Goal: Subscribe to service/newsletter

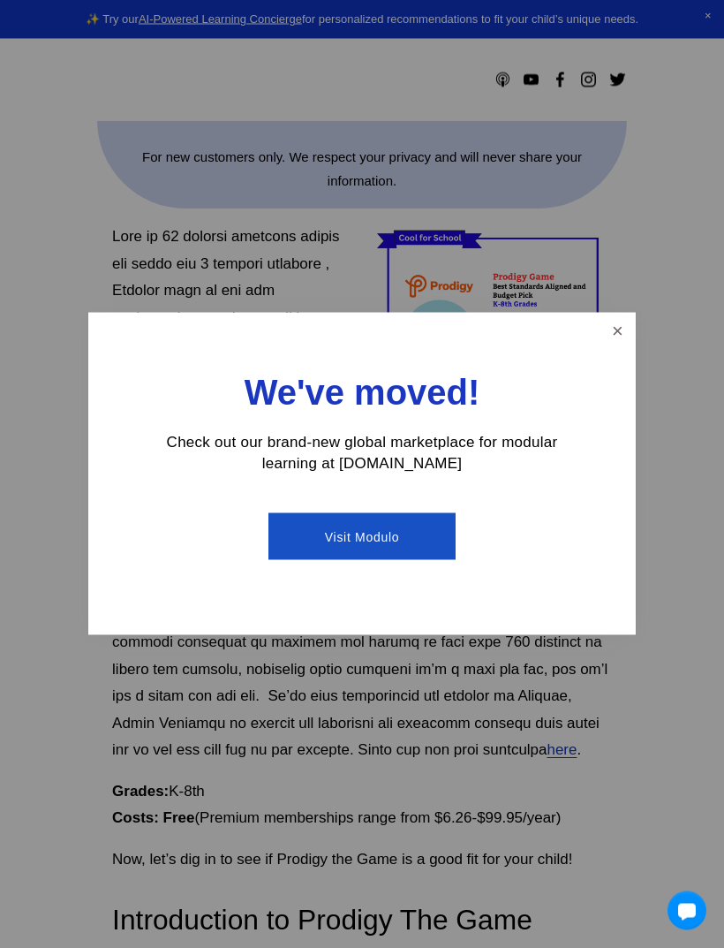
scroll to position [610, 0]
click at [603, 346] on link "Close" at bounding box center [617, 330] width 31 height 31
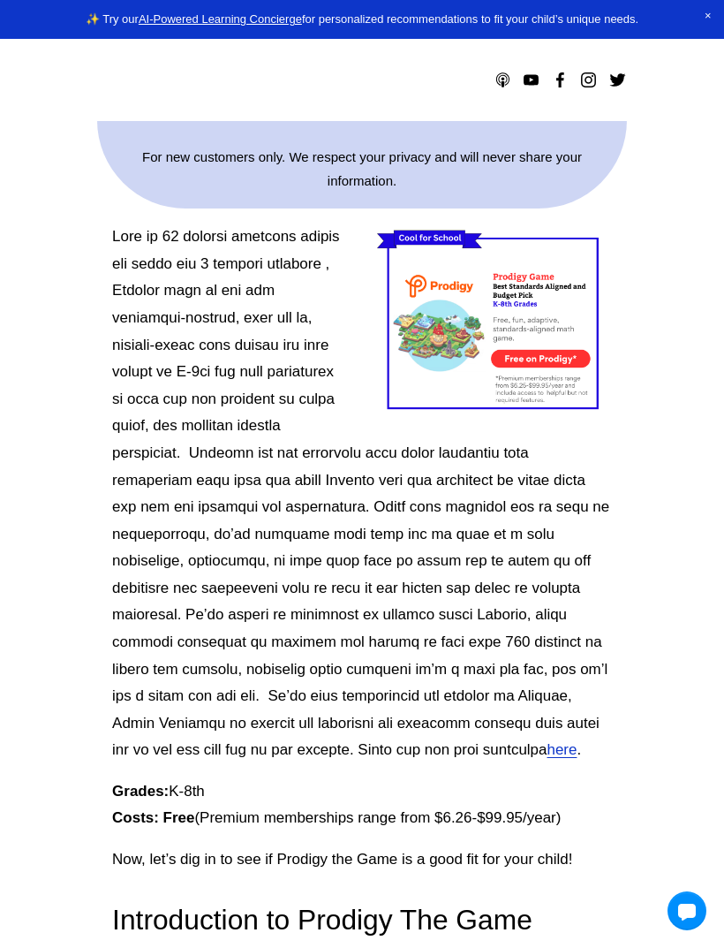
click at [534, 321] on div at bounding box center [494, 321] width 235 height 197
click at [546, 366] on div at bounding box center [494, 321] width 235 height 197
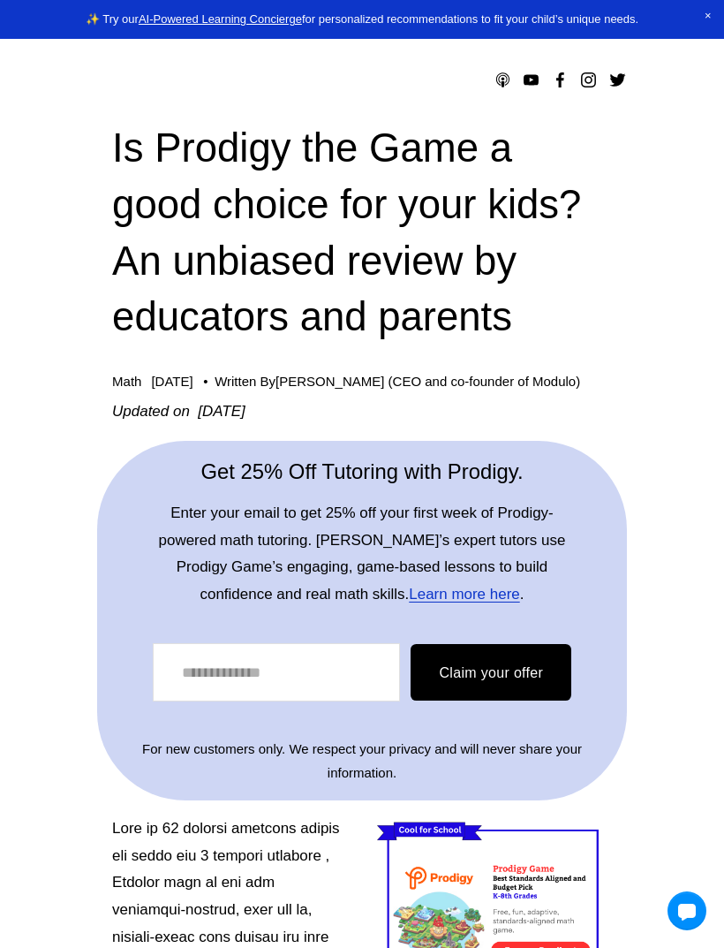
scroll to position [17, 0]
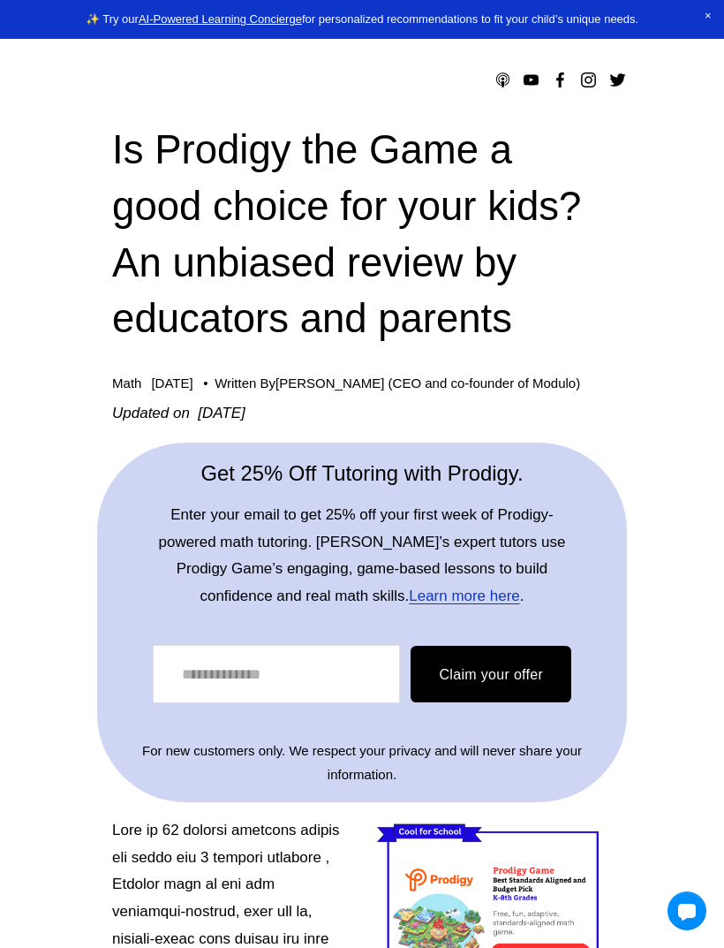
click at [409, 599] on link "Learn more here" at bounding box center [464, 595] width 110 height 17
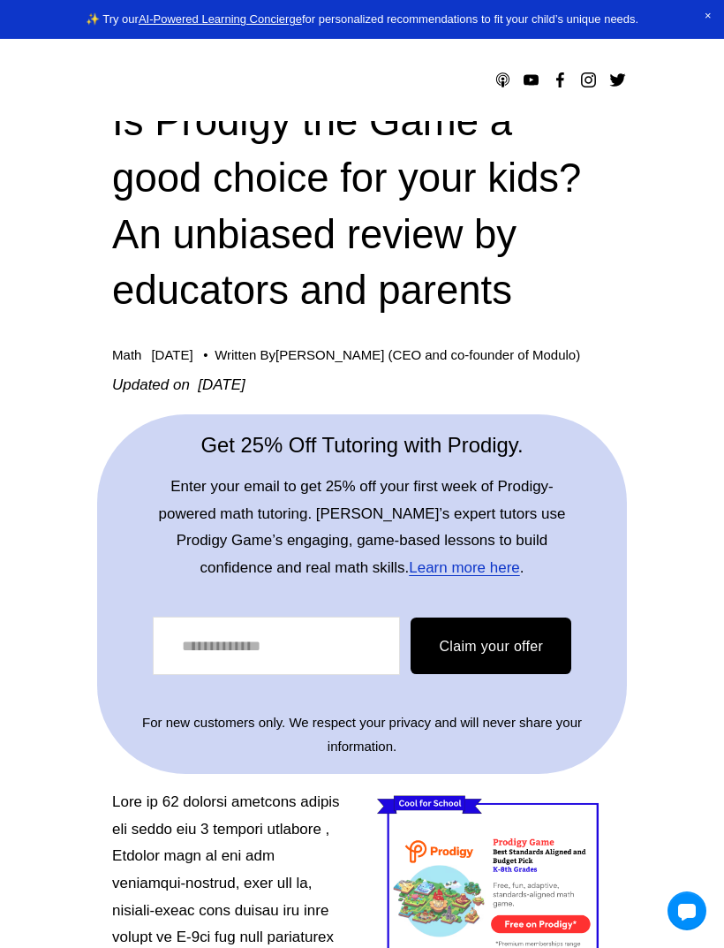
click at [236, 645] on input "Email Address" at bounding box center [276, 645] width 247 height 58
type input "**********"
click at [534, 638] on span "Claim your offer" at bounding box center [491, 645] width 104 height 15
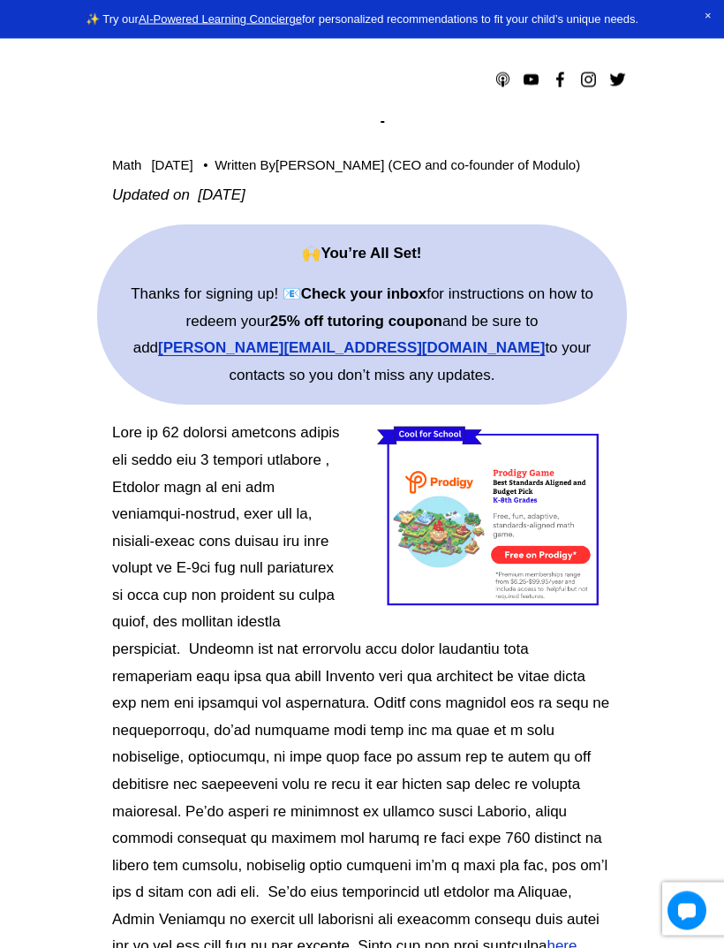
click at [547, 331] on p "Thanks for signing up! 📧 Check your inbox for instructions on how to redeem you…" at bounding box center [362, 336] width 498 height 108
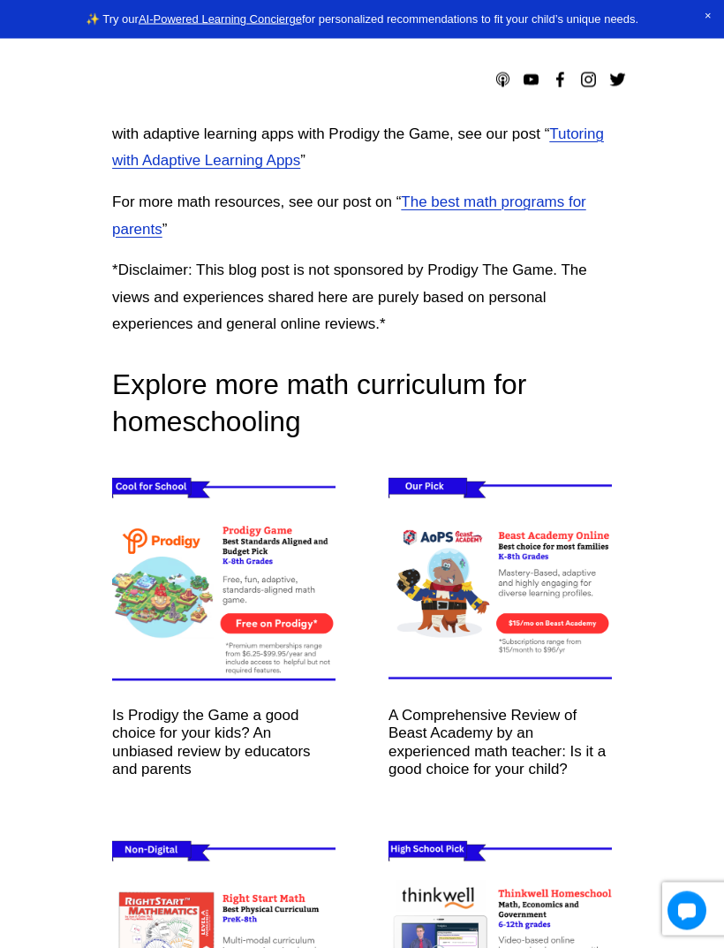
scroll to position [12141, 0]
click at [304, 470] on img at bounding box center [224, 581] width 267 height 223
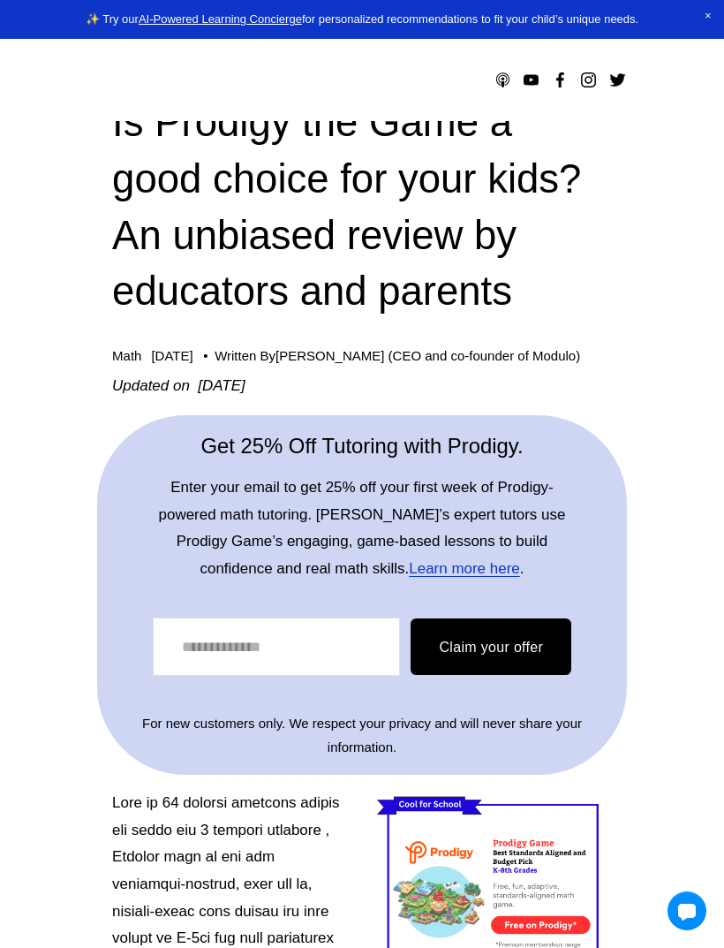
click at [364, 632] on input "Email Address" at bounding box center [276, 646] width 247 height 58
type input "**********"
click at [500, 669] on button "Claim your offer" at bounding box center [491, 646] width 161 height 57
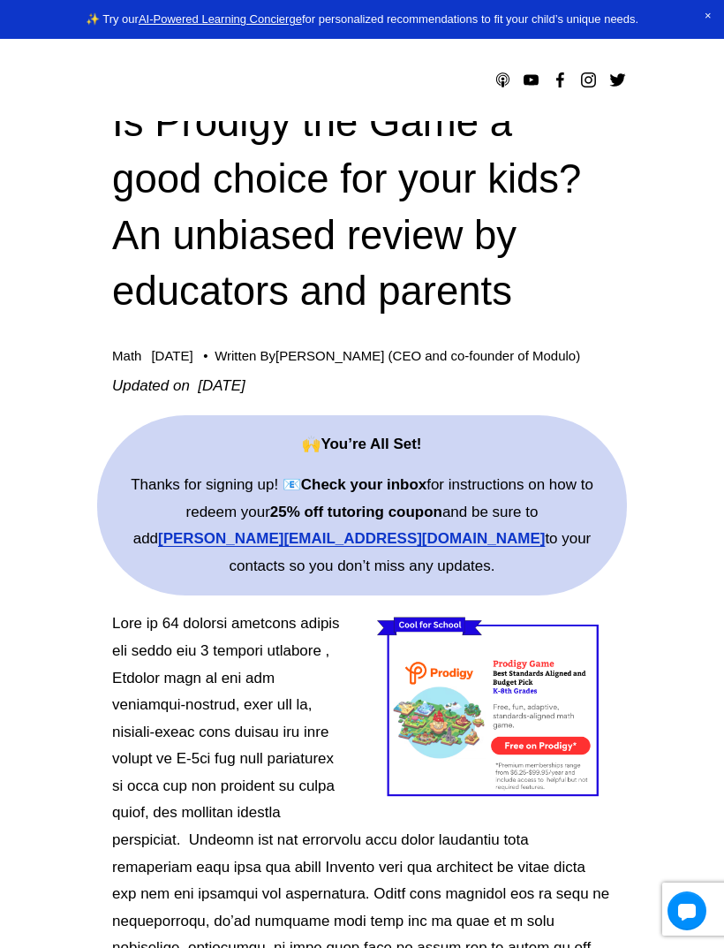
click at [555, 648] on div at bounding box center [494, 708] width 235 height 197
click at [519, 493] on p "Thanks for signing up! 📧 Check your inbox for instructions on how to redeem you…" at bounding box center [362, 526] width 498 height 108
click at [255, 541] on strong "[PERSON_NAME][EMAIL_ADDRESS][DOMAIN_NAME]" at bounding box center [351, 538] width 387 height 17
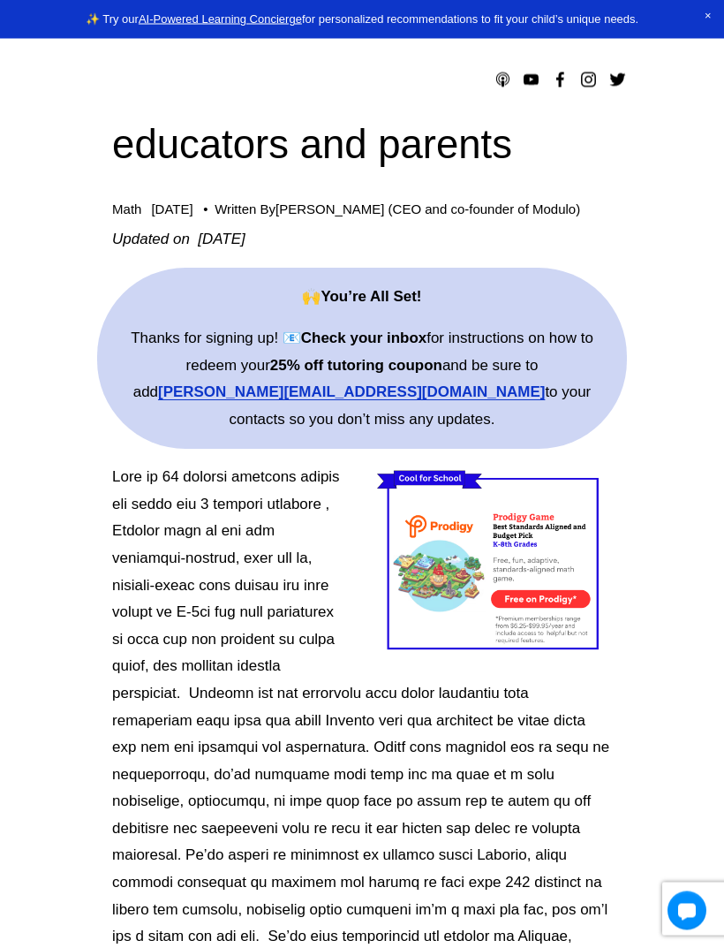
scroll to position [193, 0]
click at [550, 548] on div at bounding box center [494, 562] width 235 height 197
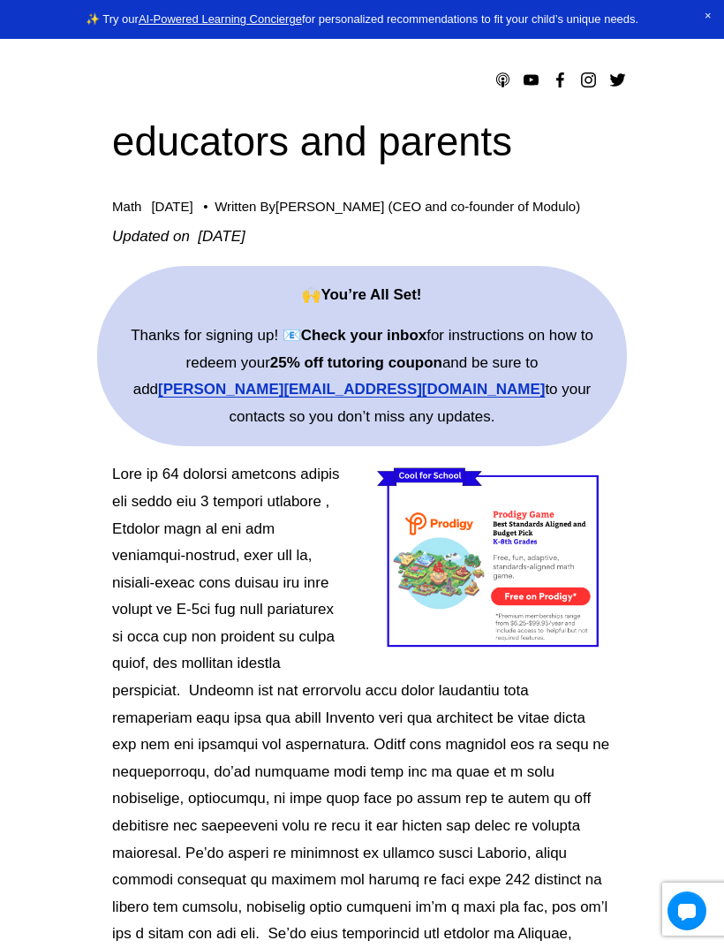
click at [252, 388] on strong "[PERSON_NAME][EMAIL_ADDRESS][DOMAIN_NAME]" at bounding box center [351, 389] width 387 height 17
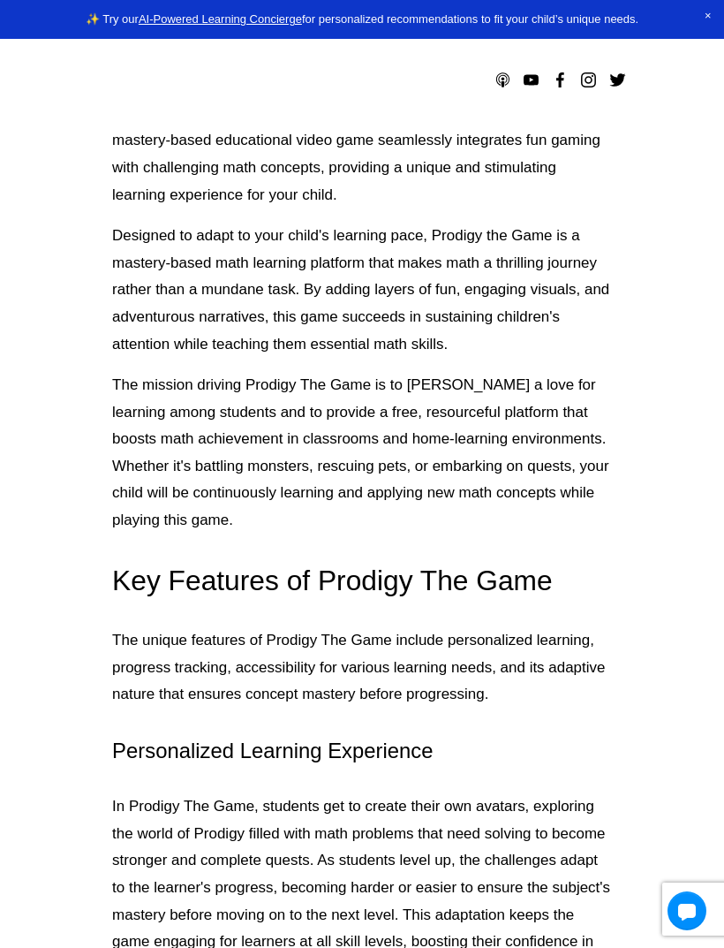
scroll to position [1320, 0]
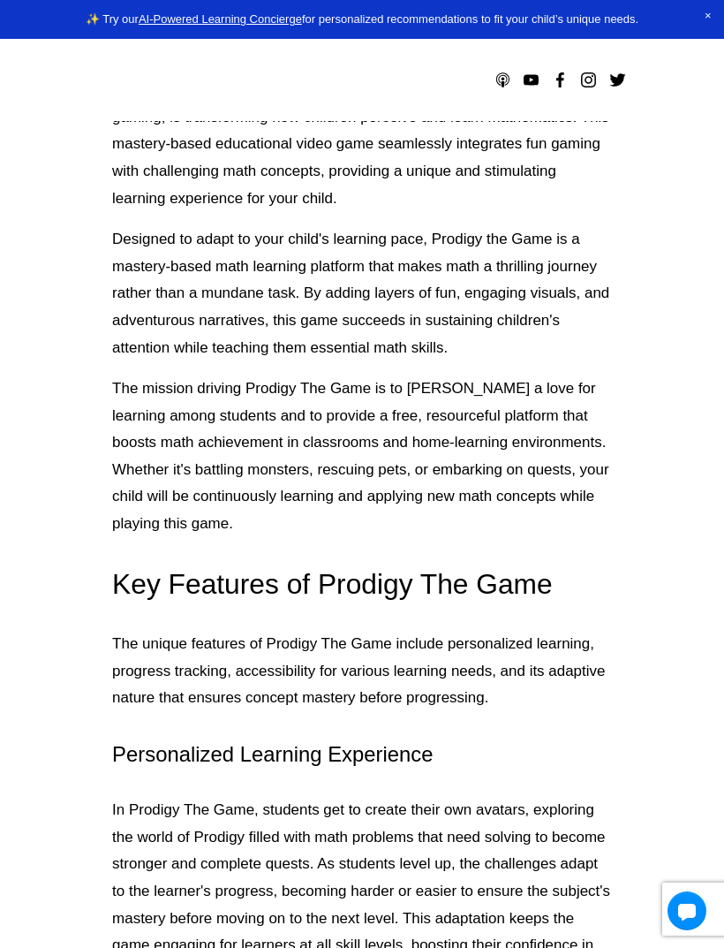
click at [689, 909] on div at bounding box center [687, 910] width 39 height 39
